Goal: Transaction & Acquisition: Purchase product/service

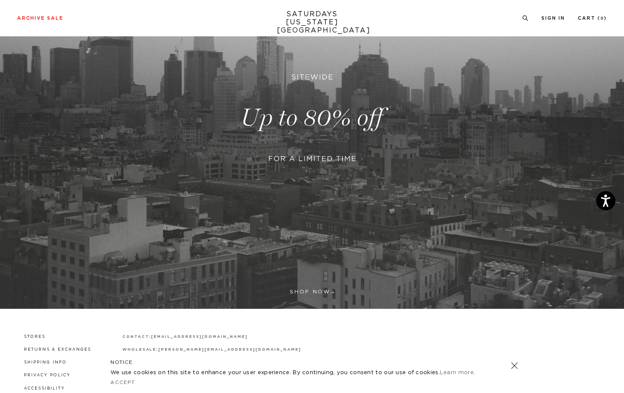
scroll to position [58, 0]
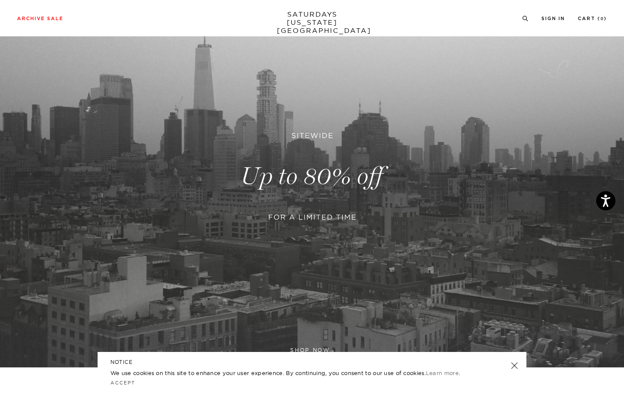
click at [328, 187] on link at bounding box center [312, 176] width 624 height 382
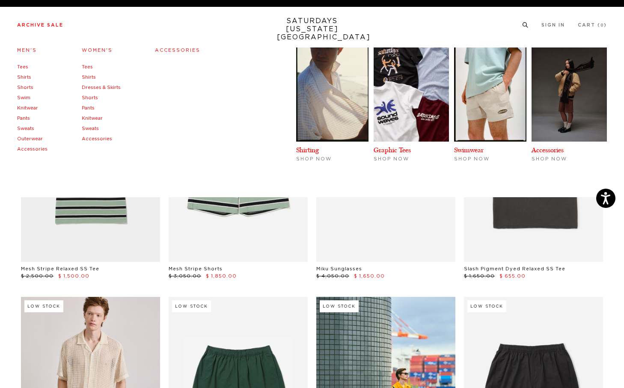
click at [26, 53] on link "Men's" at bounding box center [27, 50] width 20 height 5
click at [25, 50] on link "Men's" at bounding box center [27, 50] width 20 height 5
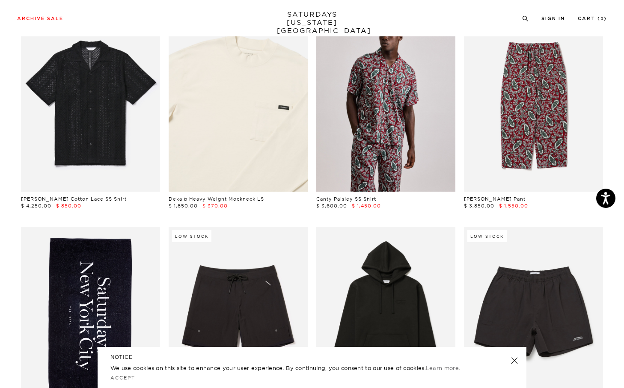
scroll to position [364, 0]
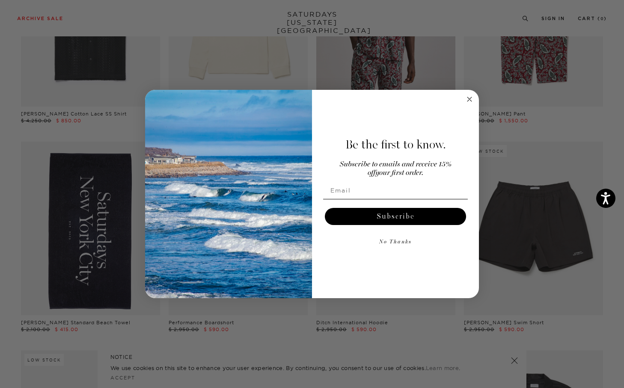
click at [466, 98] on circle "Close dialog" at bounding box center [470, 99] width 10 height 10
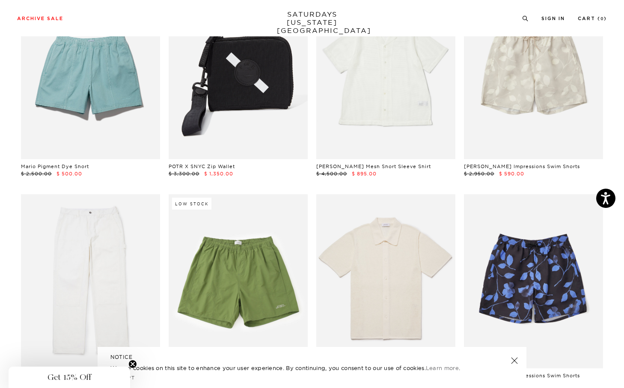
scroll to position [1364, 0]
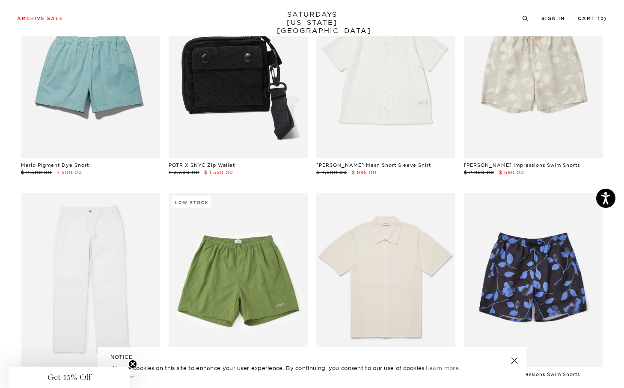
click at [282, 136] on link at bounding box center [238, 71] width 139 height 174
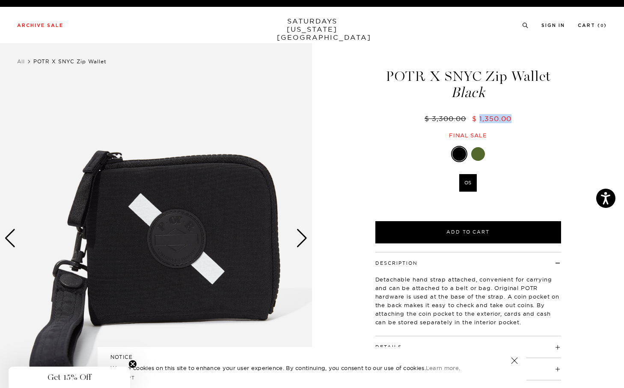
drag, startPoint x: 479, startPoint y: 119, endPoint x: 529, endPoint y: 119, distance: 50.5
click at [529, 119] on div "$ 3,300.00 $ 1,350.00" at bounding box center [468, 118] width 188 height 9
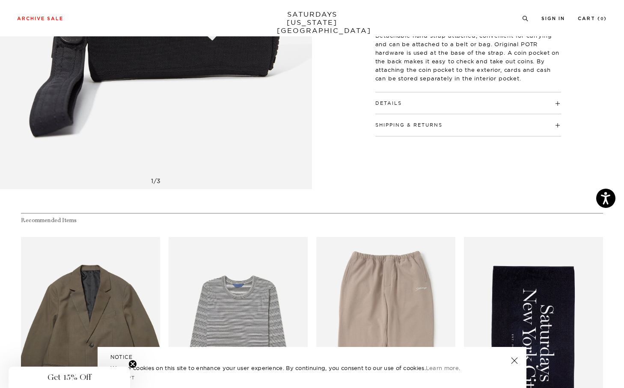
scroll to position [243, 0]
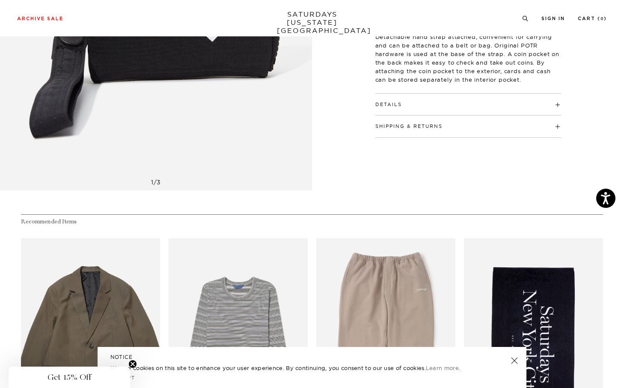
click at [499, 105] on h4 "Details" at bounding box center [468, 101] width 186 height 14
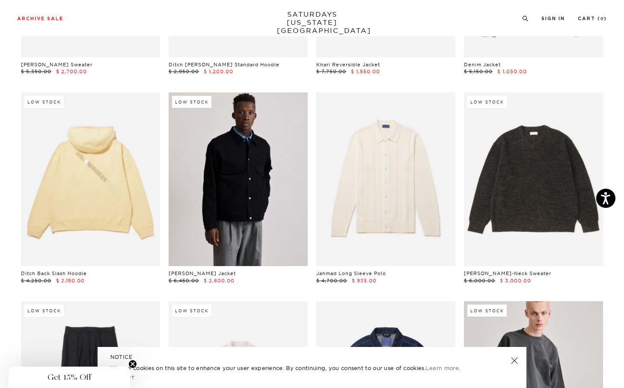
scroll to position [2286, 0]
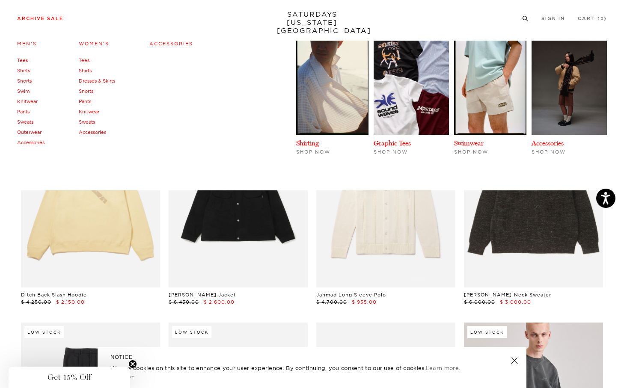
click at [24, 59] on link "Tees" at bounding box center [22, 60] width 11 height 6
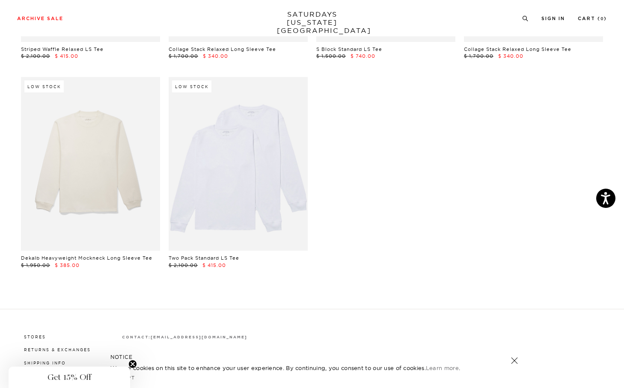
scroll to position [1456, 0]
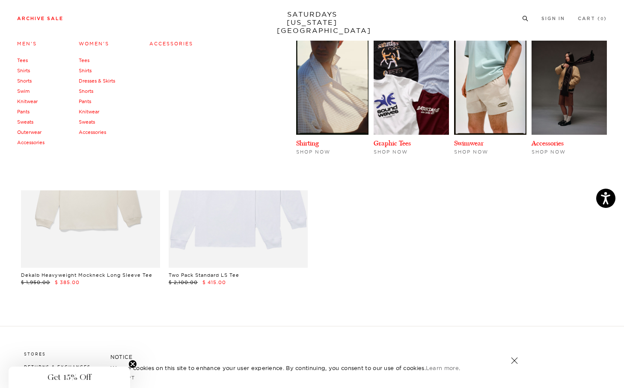
click at [29, 100] on link "Knitwear" at bounding box center [27, 101] width 21 height 6
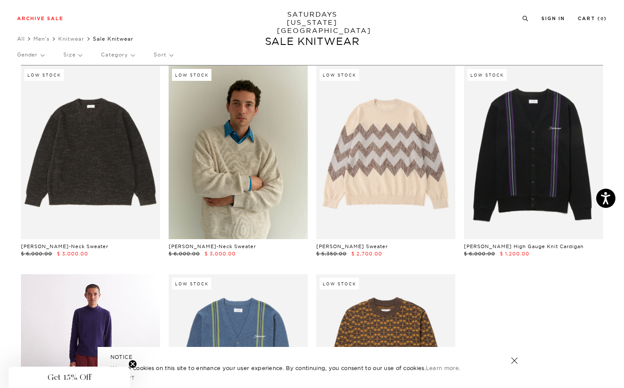
scroll to position [19, 0]
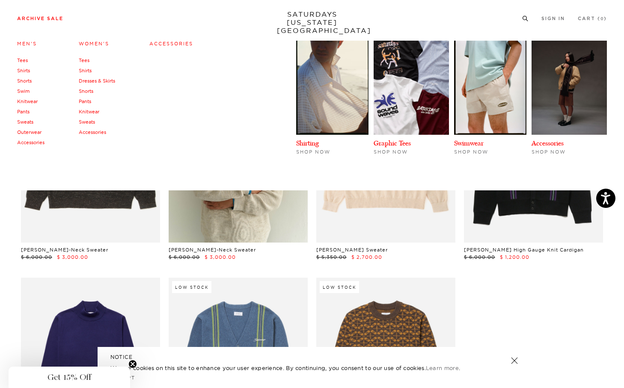
click at [38, 132] on link "Outerwear" at bounding box center [29, 132] width 24 height 6
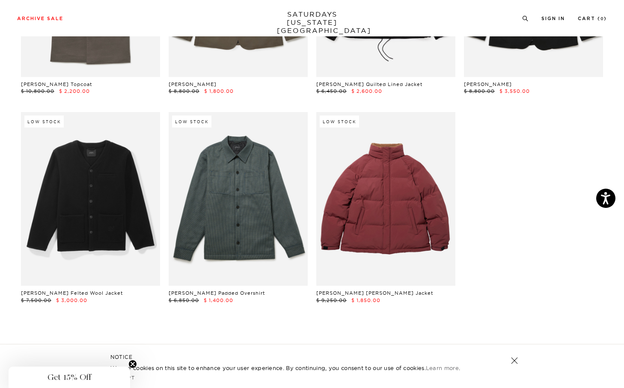
scroll to position [1436, 0]
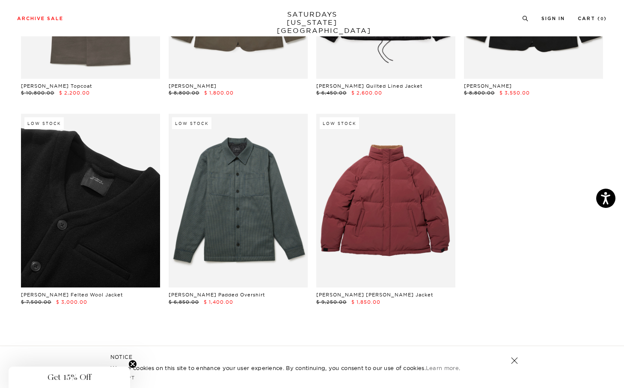
click at [104, 266] on link at bounding box center [90, 201] width 139 height 174
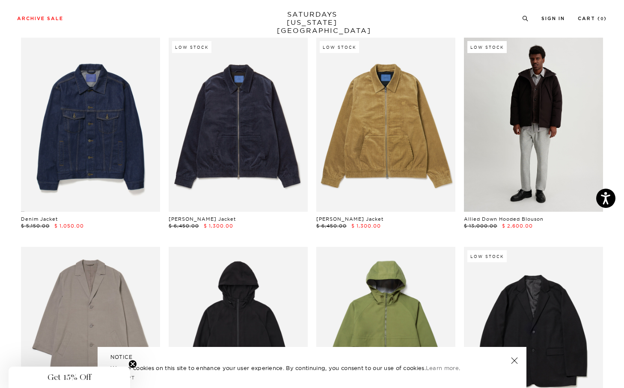
scroll to position [257, 0]
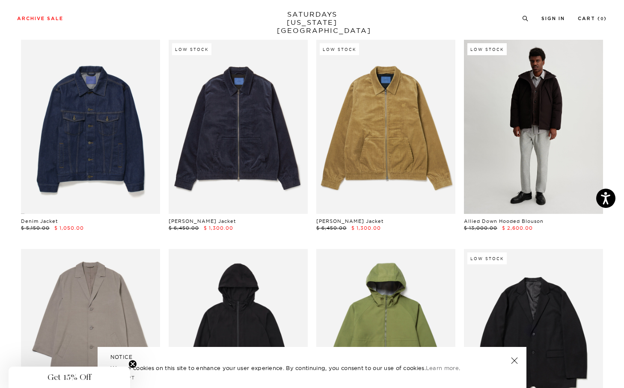
click at [542, 103] on link at bounding box center [533, 127] width 139 height 174
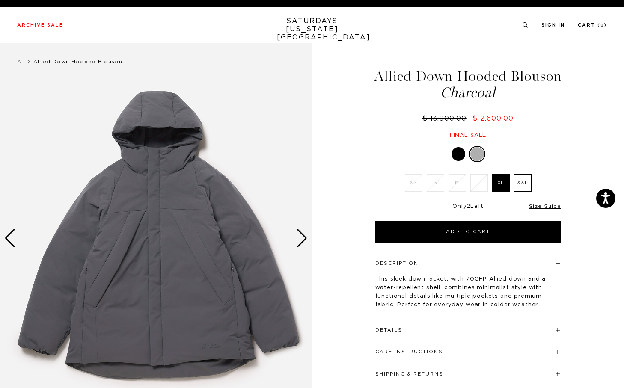
click at [459, 154] on div at bounding box center [458, 154] width 14 height 14
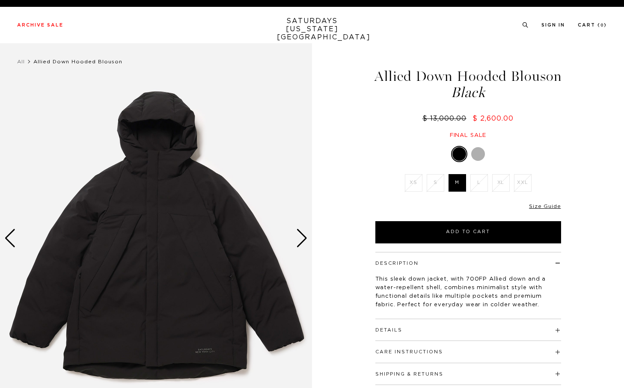
click at [478, 149] on div at bounding box center [478, 154] width 14 height 14
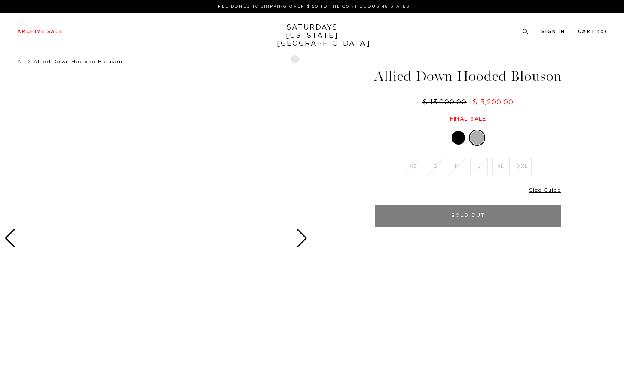
click at [458, 144] on div at bounding box center [458, 138] width 14 height 14
click at [461, 135] on div at bounding box center [459, 138] width 14 height 14
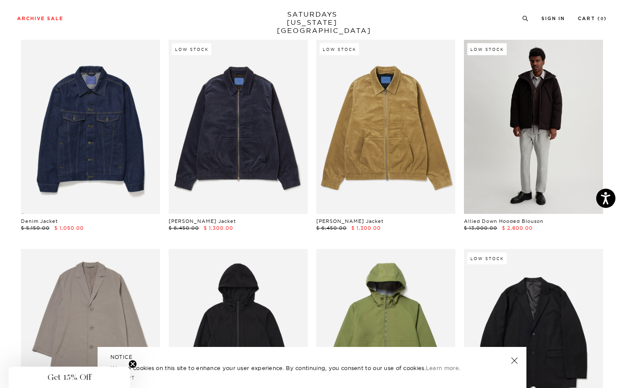
click at [526, 185] on link at bounding box center [533, 127] width 139 height 174
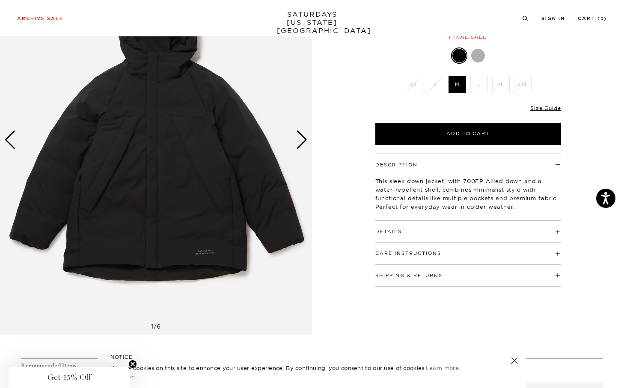
scroll to position [113, 0]
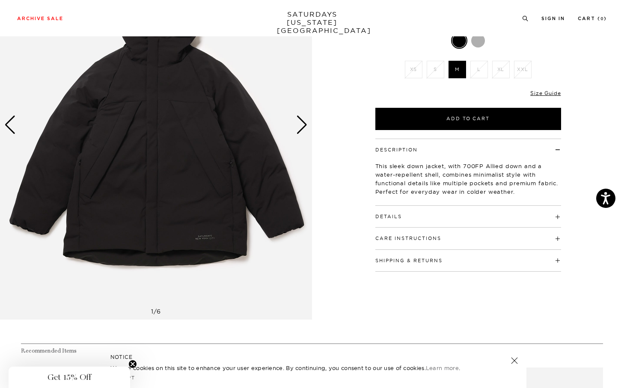
click at [302, 130] on div "Next slide" at bounding box center [302, 124] width 12 height 19
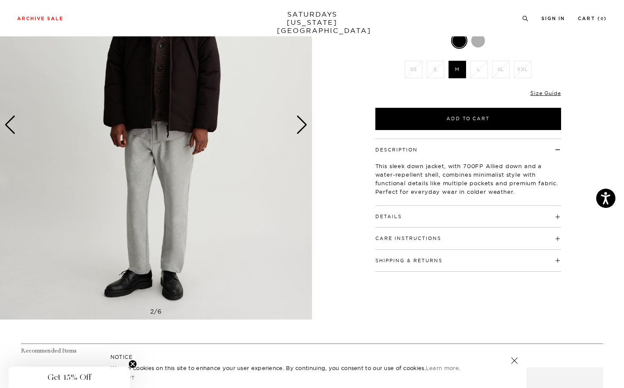
click at [302, 130] on div "Next slide" at bounding box center [302, 124] width 12 height 19
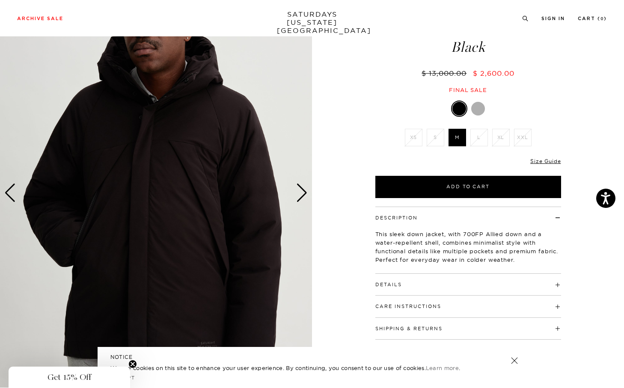
scroll to position [44, 0]
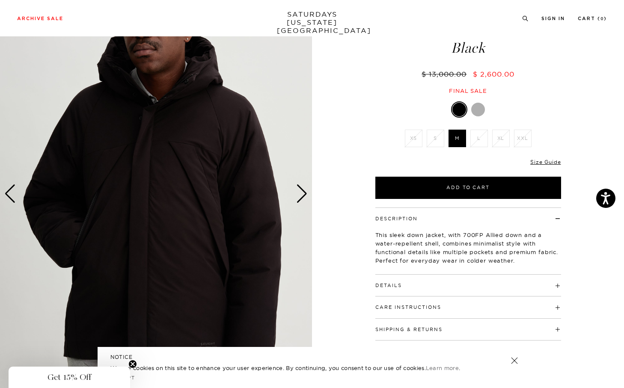
click at [305, 195] on div "Next slide" at bounding box center [302, 193] width 12 height 19
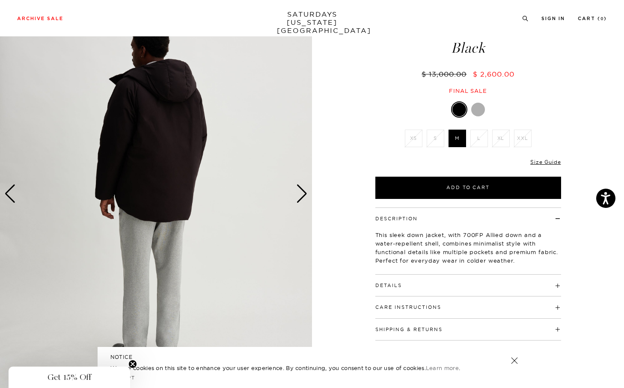
click at [305, 195] on div "Next slide" at bounding box center [302, 193] width 12 height 19
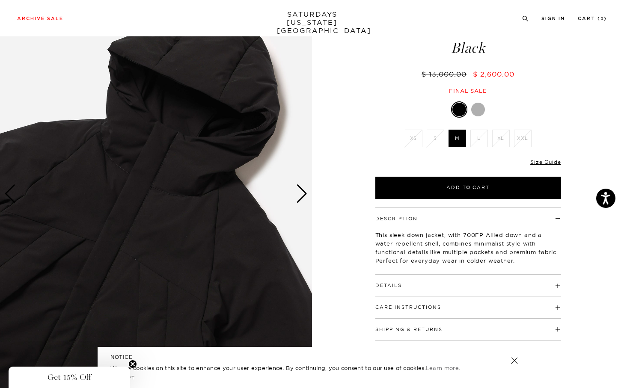
click at [305, 195] on div "Next slide" at bounding box center [302, 193] width 12 height 19
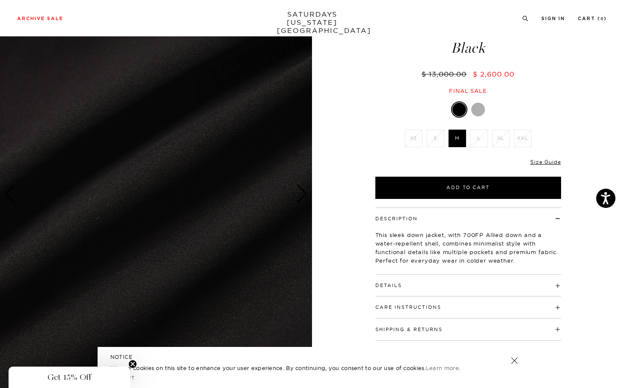
click at [305, 195] on div "Next slide" at bounding box center [302, 193] width 12 height 19
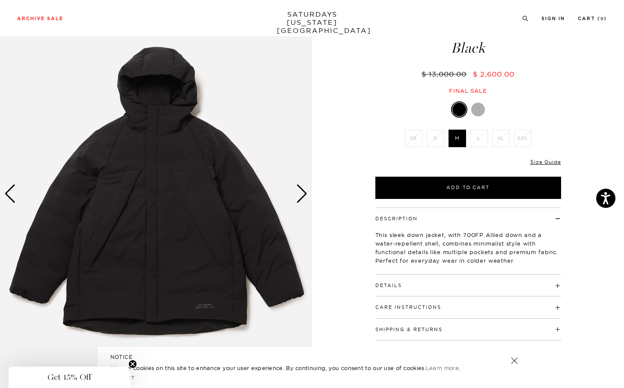
click at [305, 195] on div "Next slide" at bounding box center [302, 193] width 12 height 19
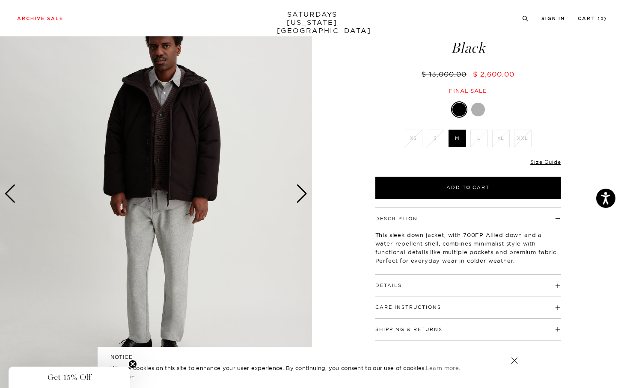
click at [437, 284] on h4 "Details" at bounding box center [468, 282] width 186 height 14
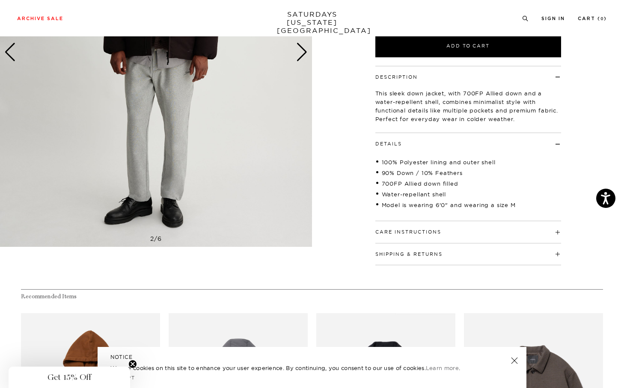
scroll to position [187, 0]
click at [437, 230] on button "Care Instructions" at bounding box center [408, 231] width 66 height 5
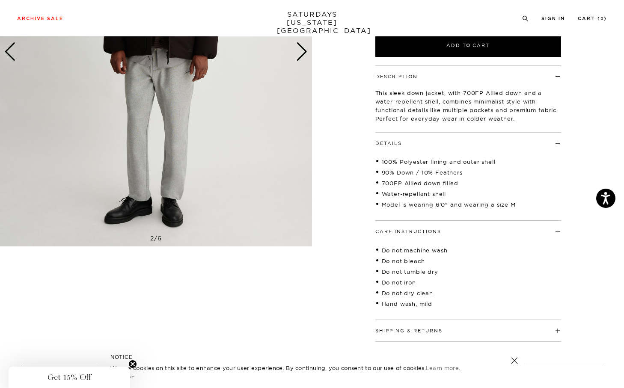
click at [428, 327] on h4 "Shipping & Returns" at bounding box center [468, 327] width 186 height 14
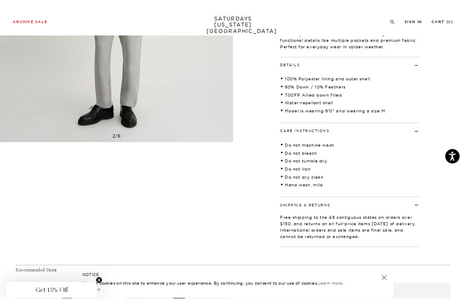
scroll to position [0, 0]
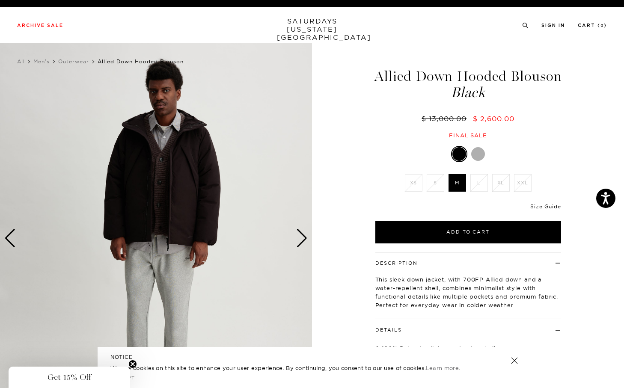
click at [541, 207] on link "Size Guide" at bounding box center [545, 206] width 30 height 6
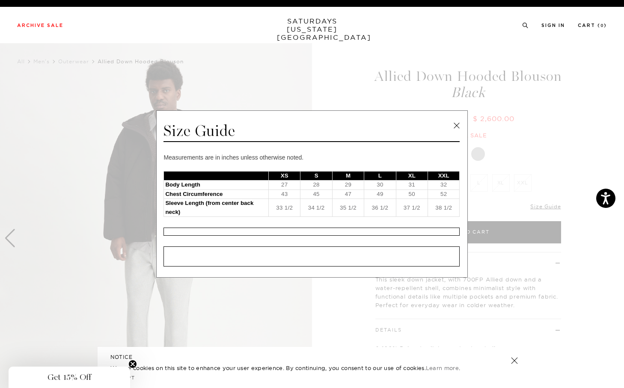
click at [473, 131] on span at bounding box center [308, 194] width 617 height 388
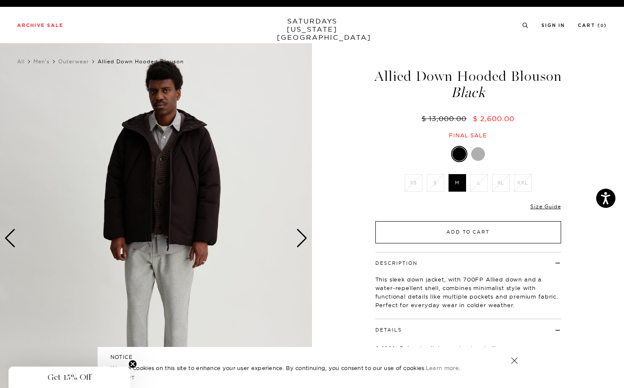
click at [512, 229] on button "Add to Cart" at bounding box center [468, 232] width 186 height 22
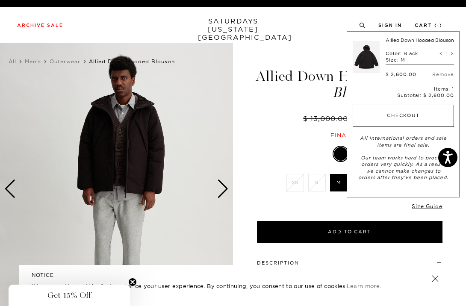
click at [398, 115] on button "Checkout" at bounding box center [403, 116] width 101 height 22
